Goal: Task Accomplishment & Management: Complete application form

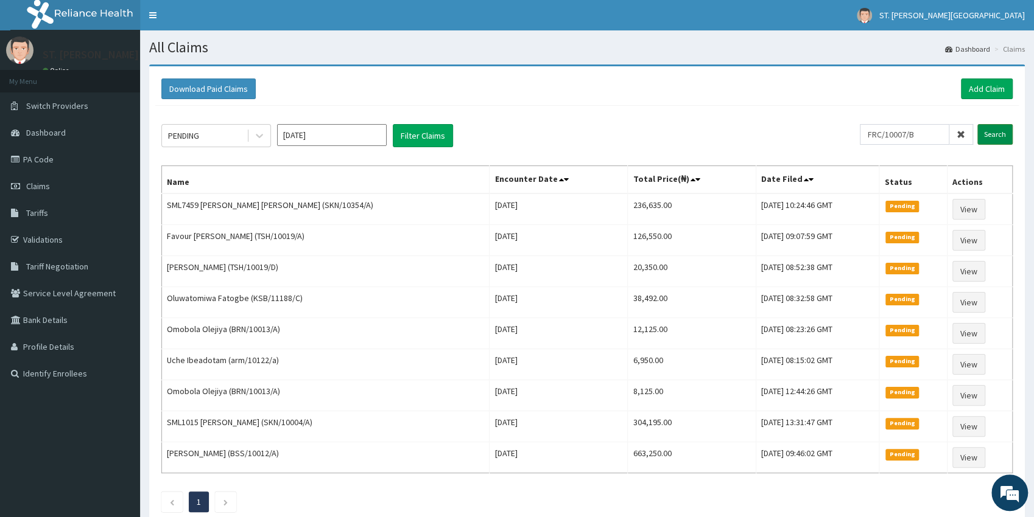
type input "FRC/10007/B"
click at [998, 133] on input "Search" at bounding box center [994, 134] width 35 height 21
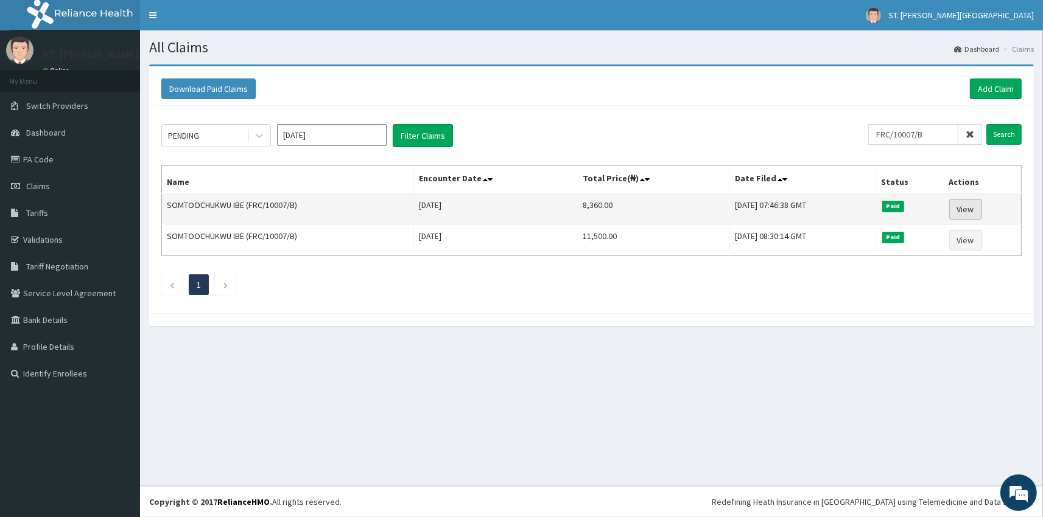
click at [971, 214] on link "View" at bounding box center [965, 209] width 33 height 21
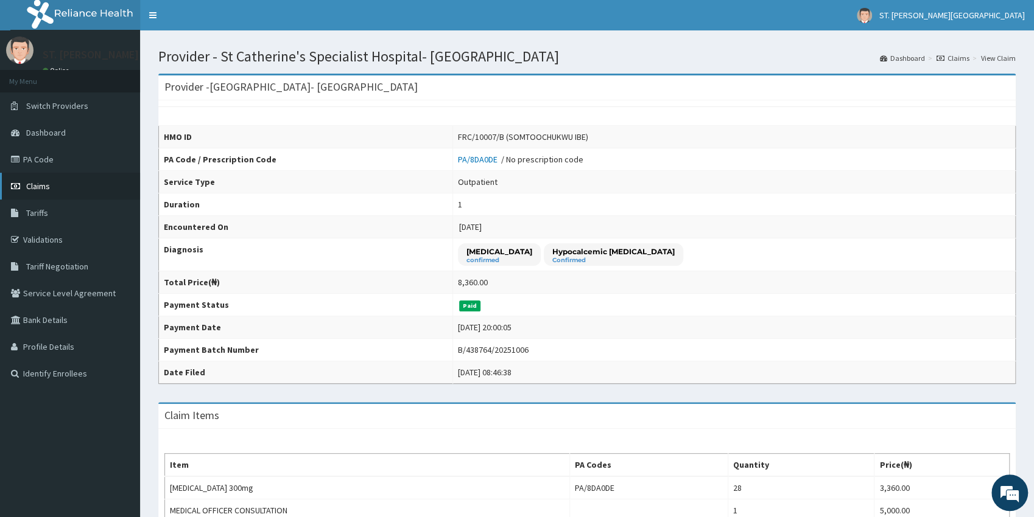
click at [40, 184] on span "Claims" at bounding box center [38, 186] width 24 height 11
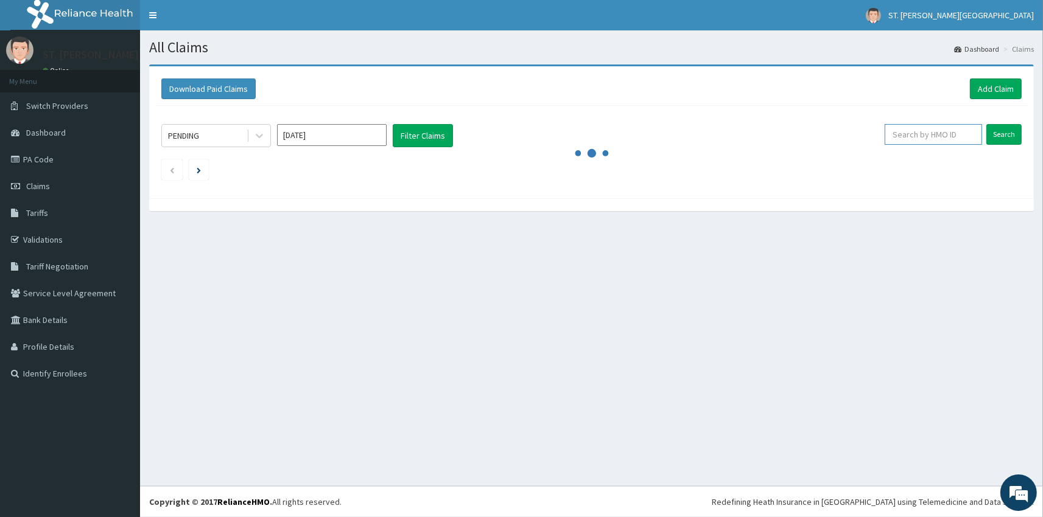
click at [973, 138] on input "text" at bounding box center [932, 134] width 97 height 21
paste input "ARM/10122/E"
type input "ARM/10122/E"
click at [1003, 144] on input "Search" at bounding box center [1003, 134] width 35 height 21
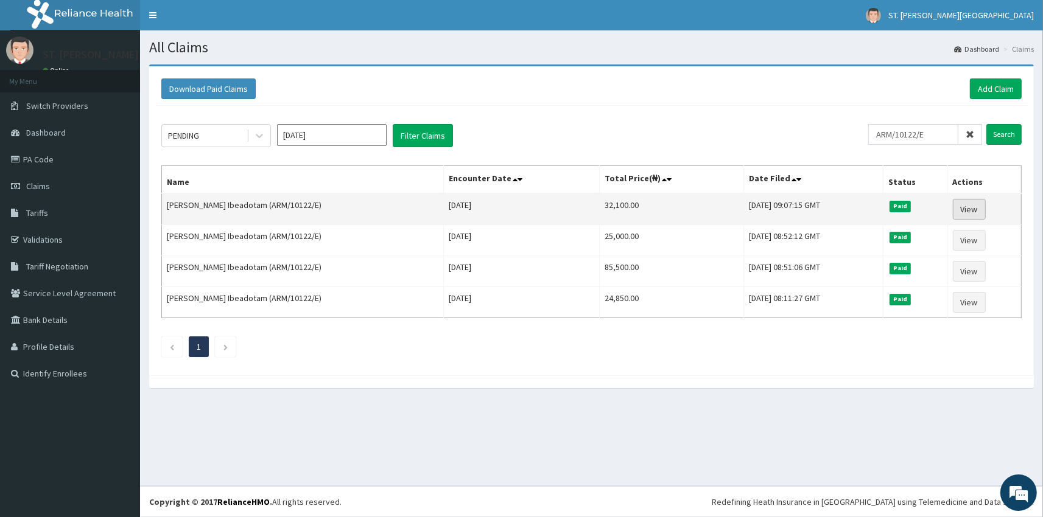
click at [961, 205] on link "View" at bounding box center [969, 209] width 33 height 21
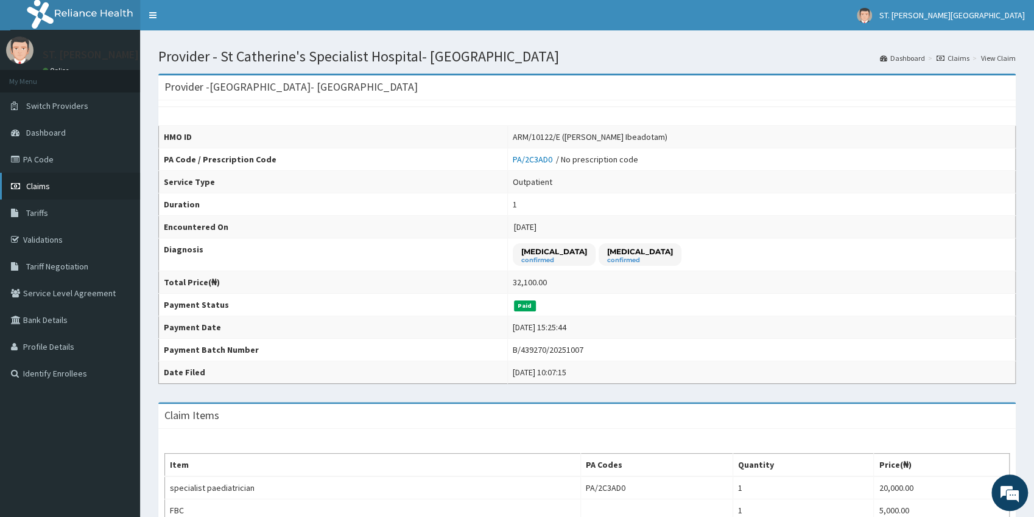
click at [47, 189] on span "Claims" at bounding box center [38, 186] width 24 height 11
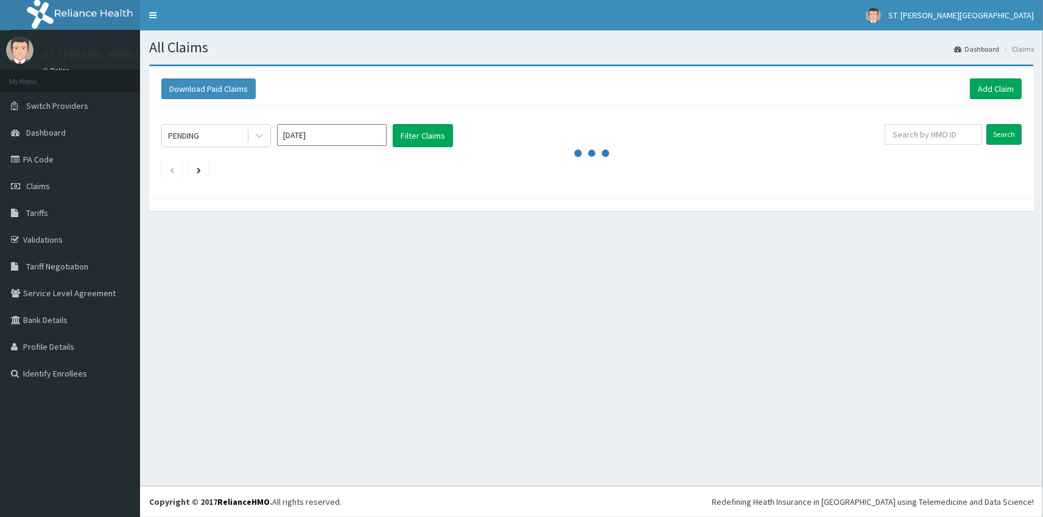
click at [945, 145] on div "Search" at bounding box center [952, 135] width 137 height 23
click at [937, 126] on input "text" at bounding box center [932, 134] width 97 height 21
paste input "KSB/11350/C"
type input "KSB/11350/C"
click at [1013, 133] on input "Search" at bounding box center [1003, 134] width 35 height 21
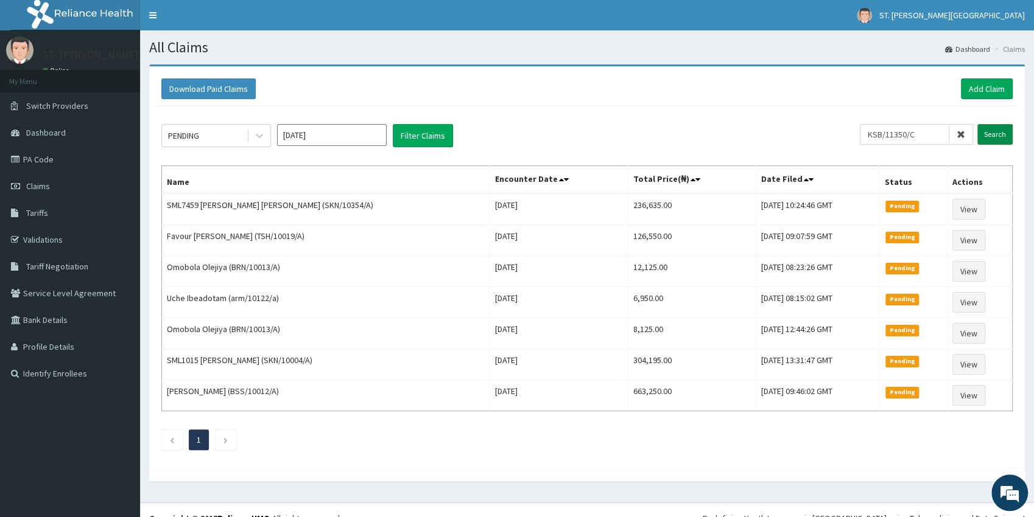
click at [993, 142] on input "Search" at bounding box center [994, 134] width 35 height 21
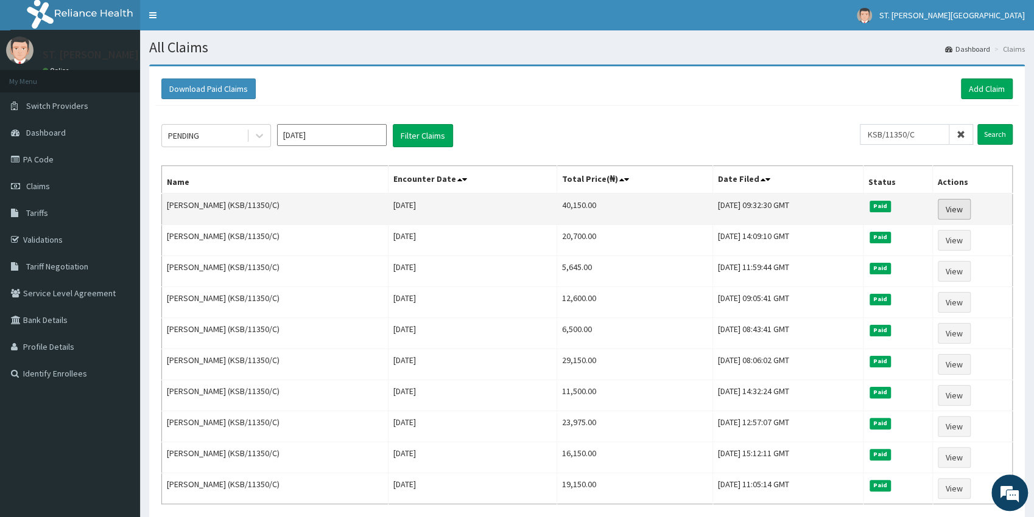
click at [958, 212] on link "View" at bounding box center [953, 209] width 33 height 21
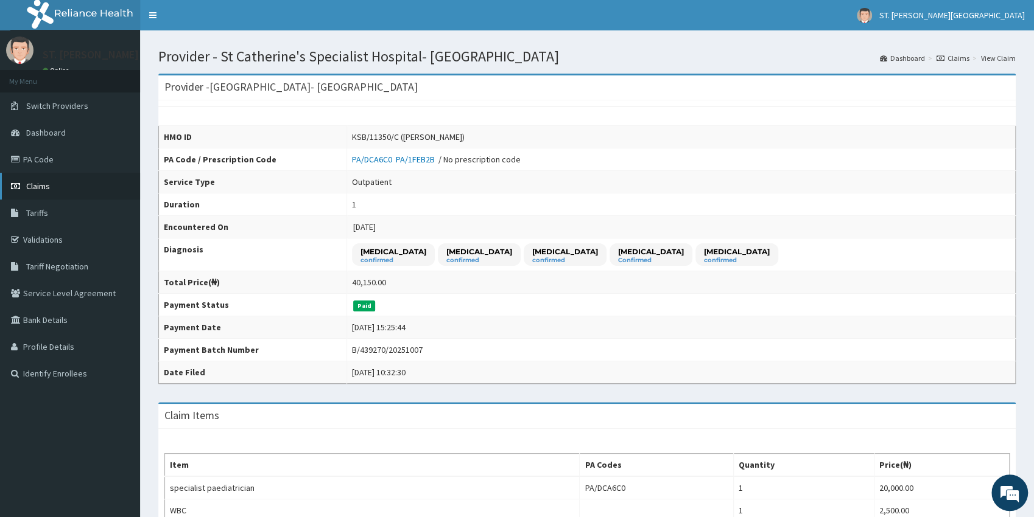
drag, startPoint x: 48, startPoint y: 183, endPoint x: 134, endPoint y: 63, distance: 147.5
click at [47, 183] on span "Claims" at bounding box center [38, 186] width 24 height 11
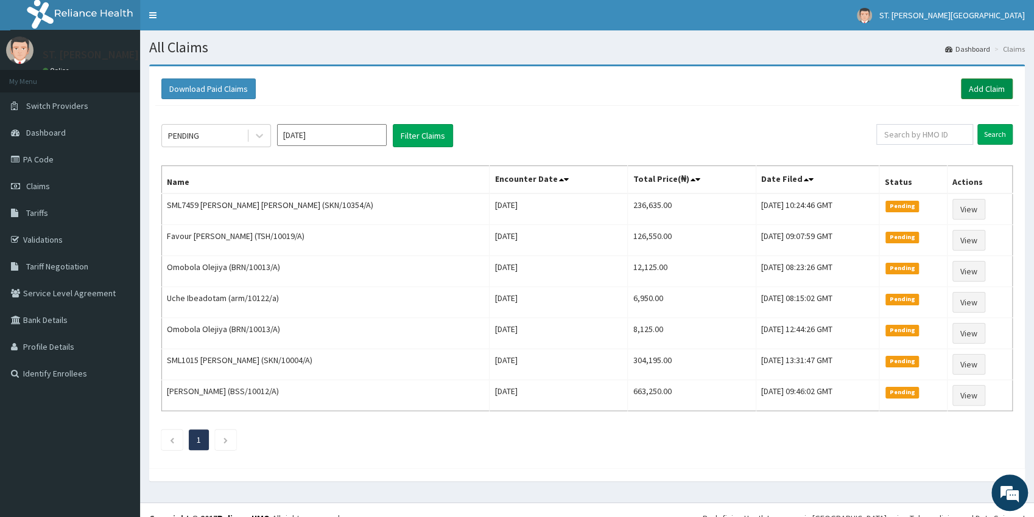
click at [972, 89] on link "Add Claim" at bounding box center [987, 89] width 52 height 21
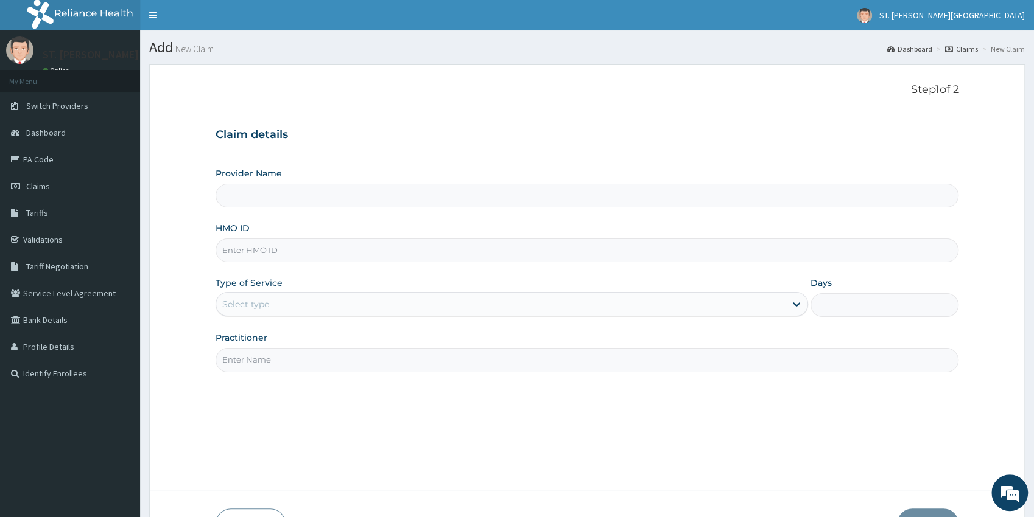
click at [276, 250] on input "HMO ID" at bounding box center [586, 251] width 743 height 24
paste input "KSB/11350/C"
type input "KSB/11350/C"
drag, startPoint x: 268, startPoint y: 301, endPoint x: 257, endPoint y: 320, distance: 22.1
click at [267, 301] on div "Select type" at bounding box center [245, 304] width 47 height 12
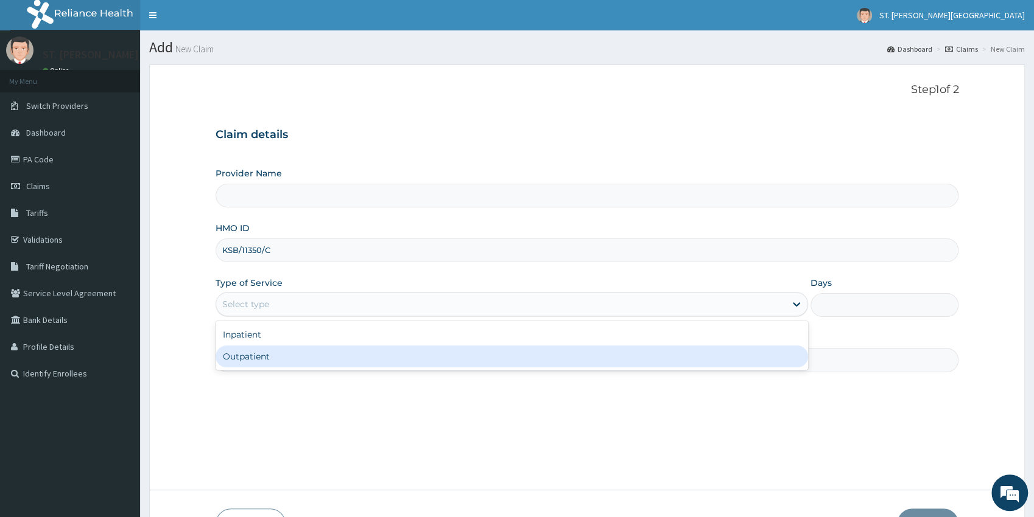
click at [249, 363] on div "Outpatient" at bounding box center [511, 357] width 592 height 22
type input "1"
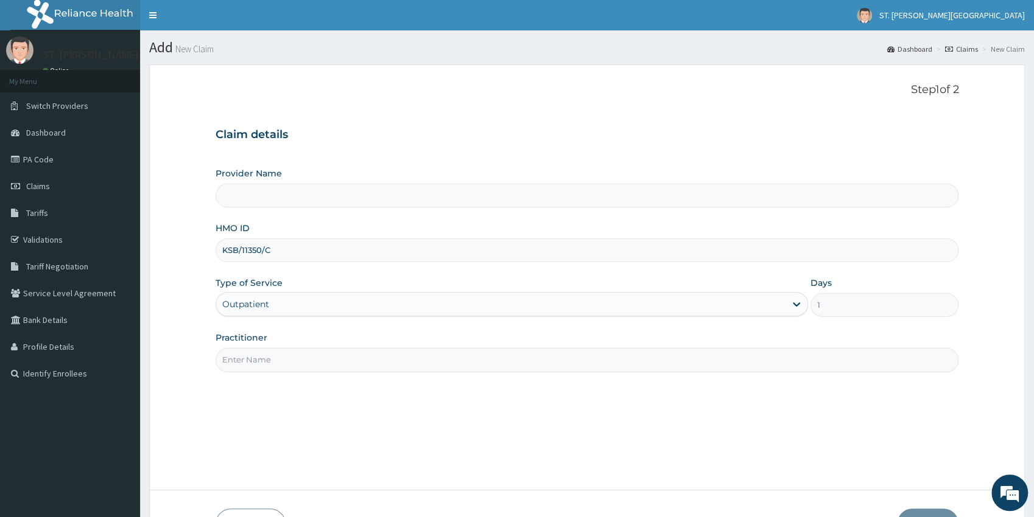
click at [251, 359] on input "Practitioner" at bounding box center [586, 360] width 743 height 24
type input "DR.ADE"
type input "St Catherine's Specialist Hospital- Abuja"
type input "DR.ADEOYE"
click at [927, 513] on button "Next" at bounding box center [927, 525] width 61 height 32
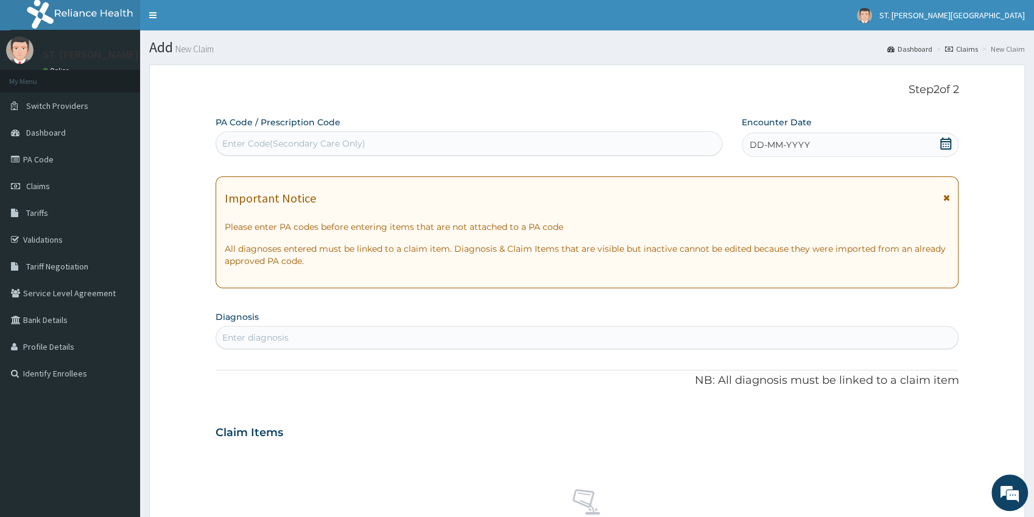
click at [258, 145] on div "Enter Code(Secondary Care Only)" at bounding box center [293, 144] width 143 height 12
paste input "PA/EC452F"
type input "PA/EC452F"
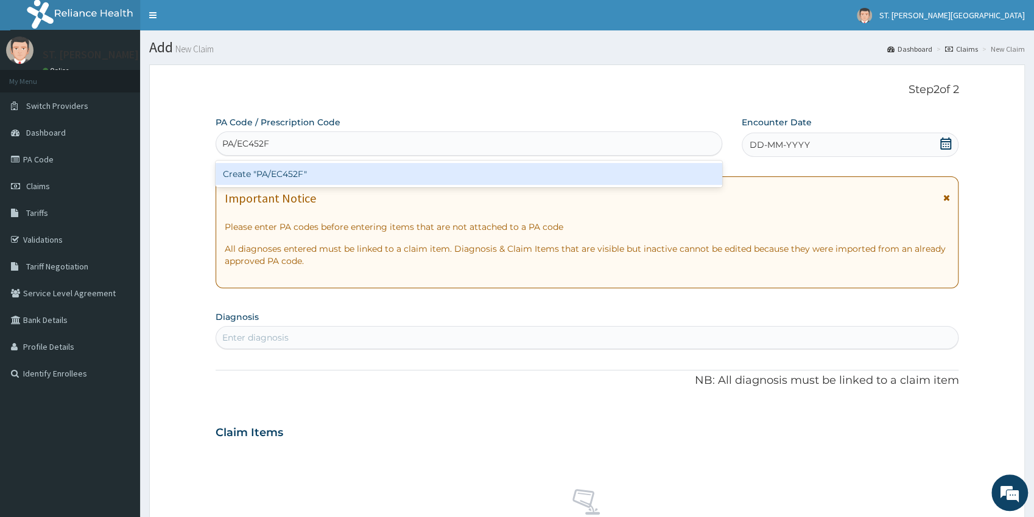
click at [267, 178] on div "Create "PA/EC452F"" at bounding box center [468, 174] width 506 height 22
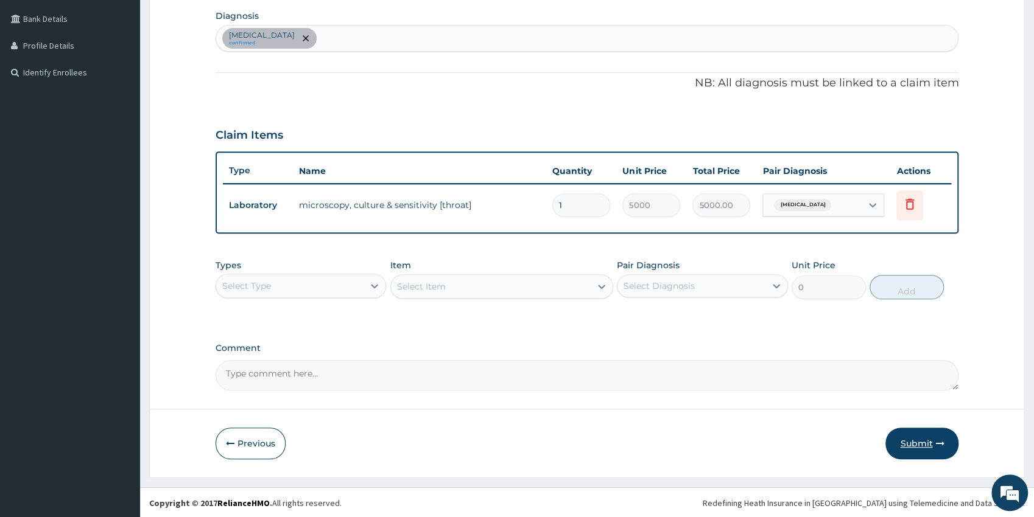
click at [919, 439] on button "Submit" at bounding box center [921, 444] width 73 height 32
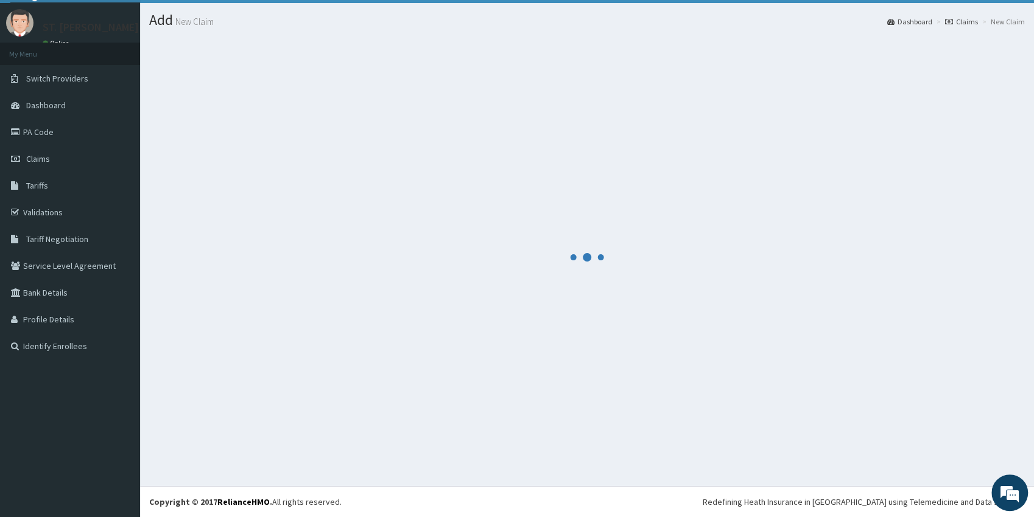
scroll to position [27, 0]
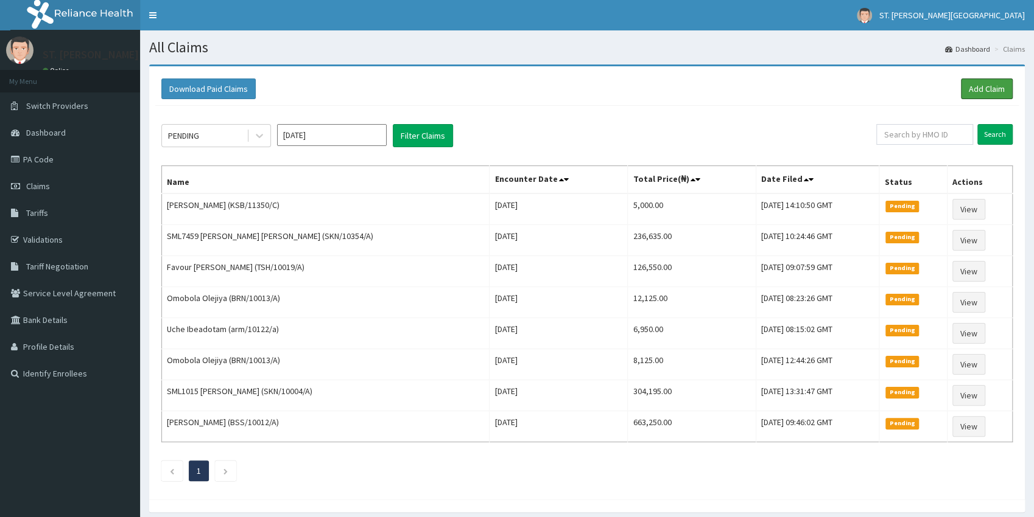
click at [991, 89] on link "Add Claim" at bounding box center [987, 89] width 52 height 21
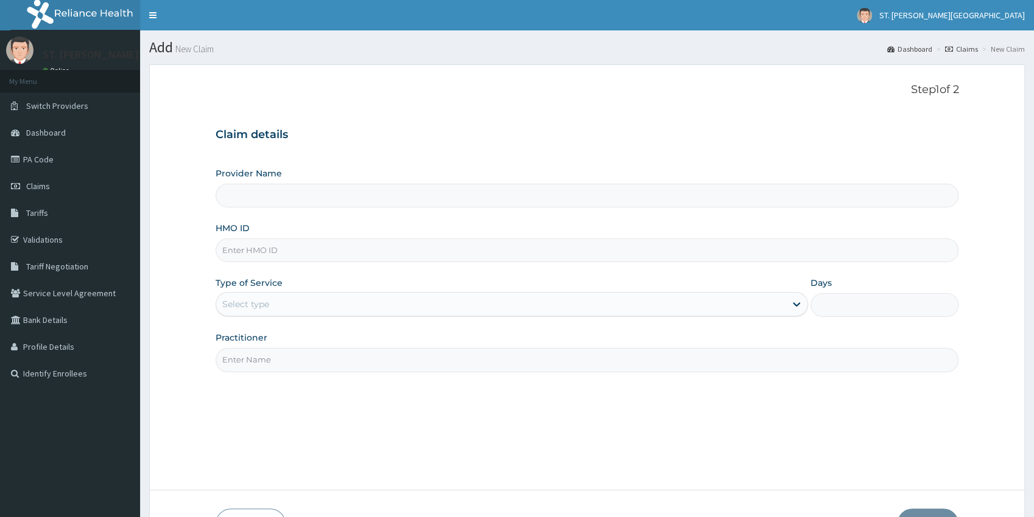
type input "[GEOGRAPHIC_DATA]- [GEOGRAPHIC_DATA]"
type input "RSJ/10029/D"
click at [256, 298] on div "Select type" at bounding box center [500, 304] width 569 height 19
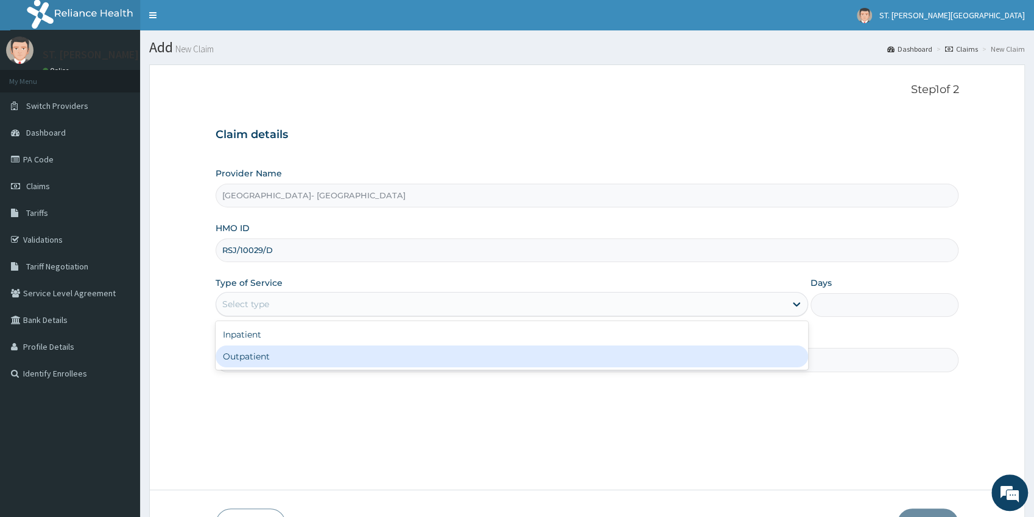
drag, startPoint x: 245, startPoint y: 354, endPoint x: 247, endPoint y: 362, distance: 8.3
click at [245, 354] on div "Outpatient" at bounding box center [511, 357] width 592 height 22
type input "1"
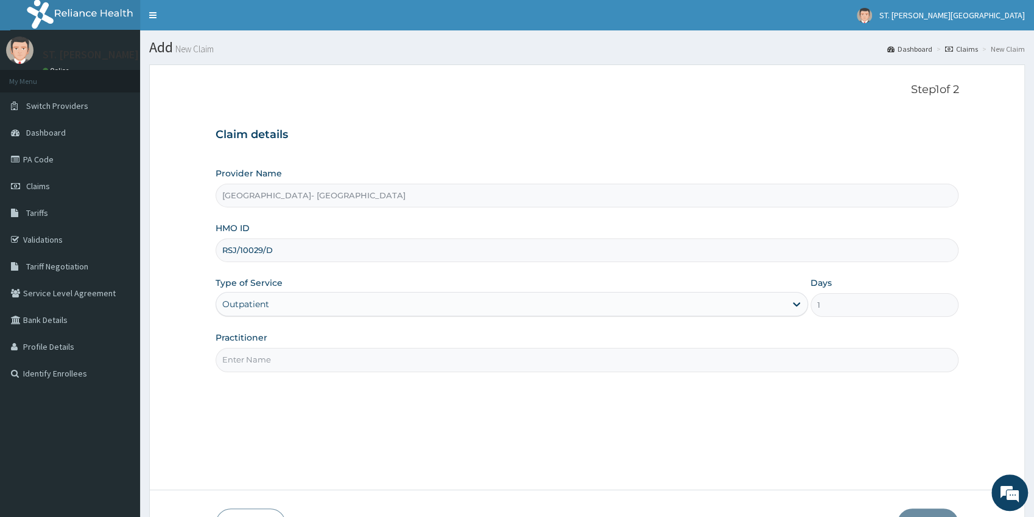
click at [248, 364] on input "Practitioner" at bounding box center [586, 360] width 743 height 24
type input "DR.ADEOYE"
click at [931, 511] on button "Next" at bounding box center [927, 525] width 61 height 32
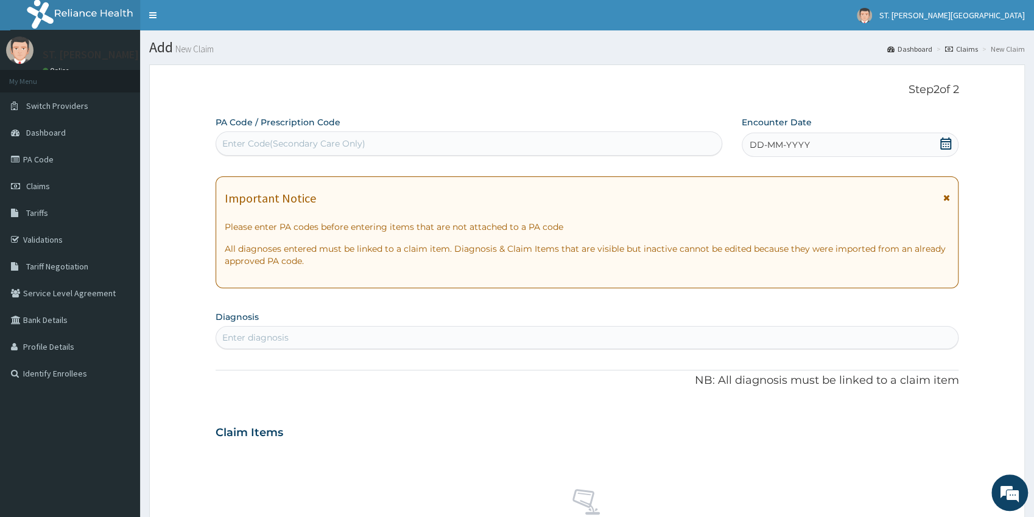
click at [296, 131] on div "Enter Code(Secondary Care Only)" at bounding box center [468, 143] width 506 height 24
paste input "PA/F306B1"
type input "PA/F306B1"
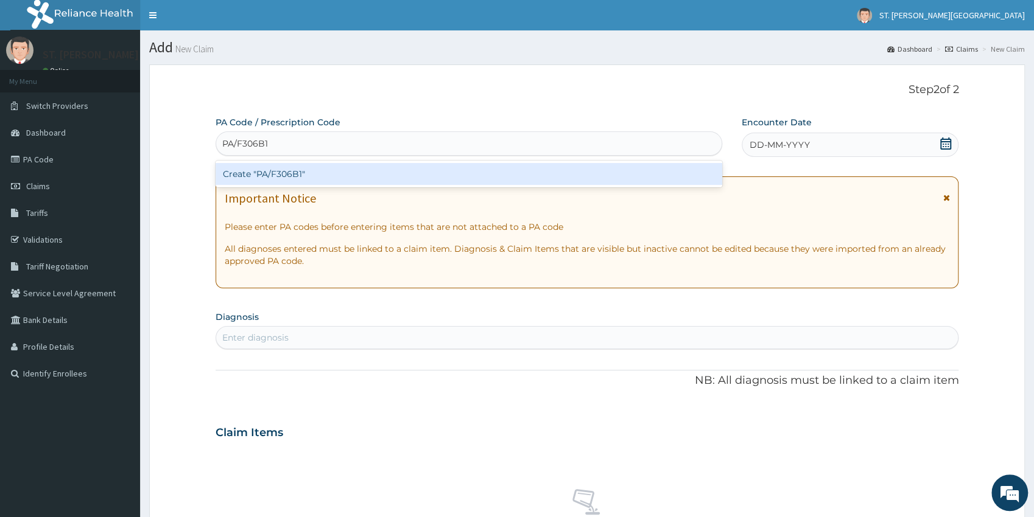
click at [309, 174] on div "Create "PA/F306B1"" at bounding box center [468, 174] width 506 height 22
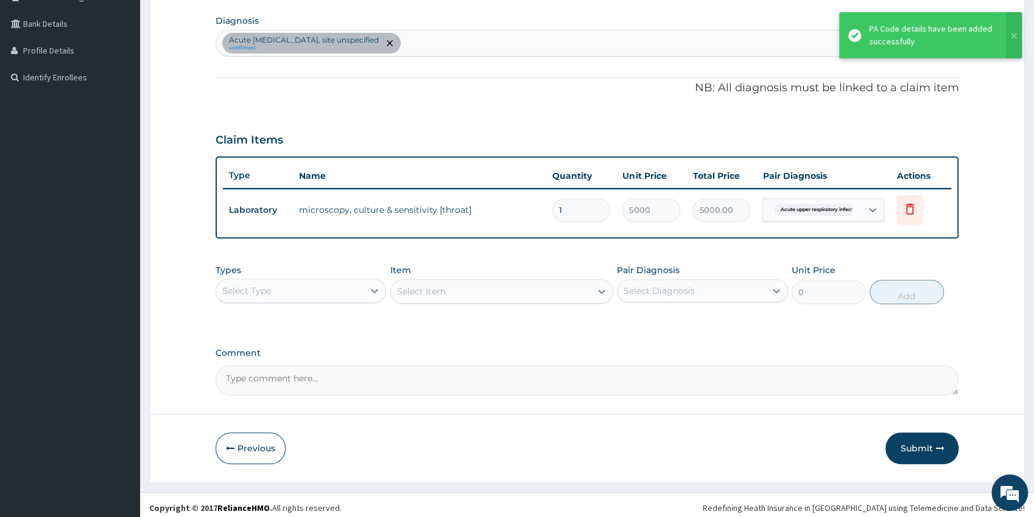
scroll to position [301, 0]
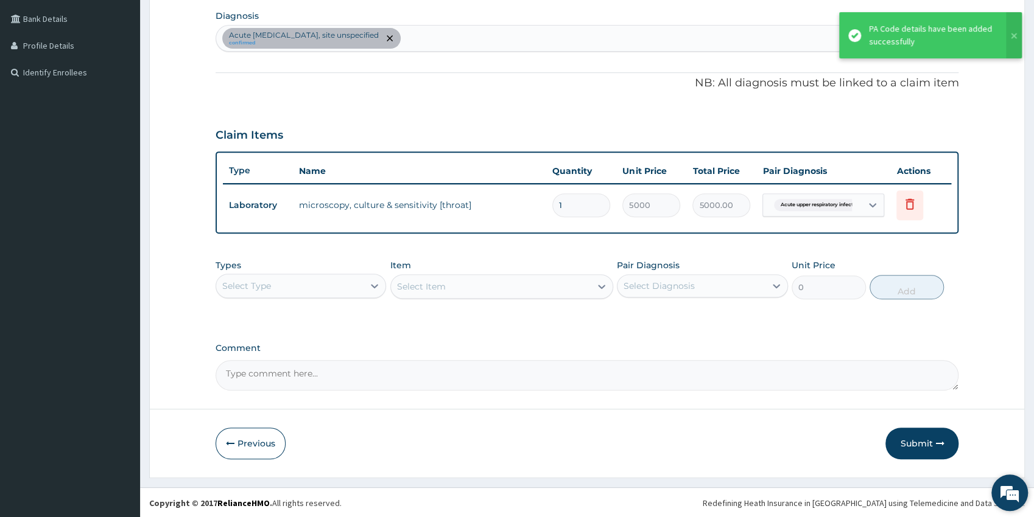
drag, startPoint x: 1036, startPoint y: 513, endPoint x: 1005, endPoint y: 499, distance: 33.8
drag, startPoint x: 928, startPoint y: 447, endPoint x: 912, endPoint y: 446, distance: 15.8
click at [928, 446] on button "Submit" at bounding box center [921, 444] width 73 height 32
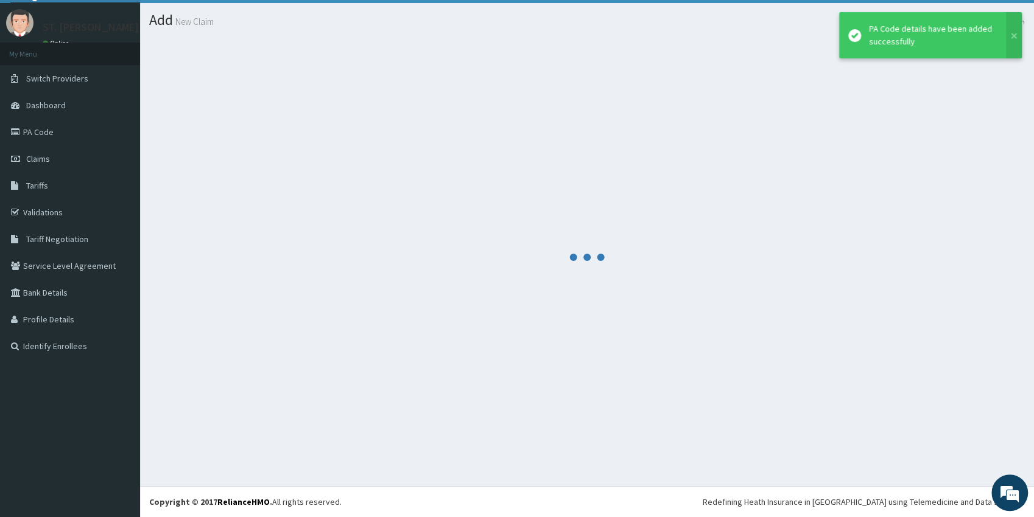
scroll to position [27, 0]
